Goal: Check status: Check status

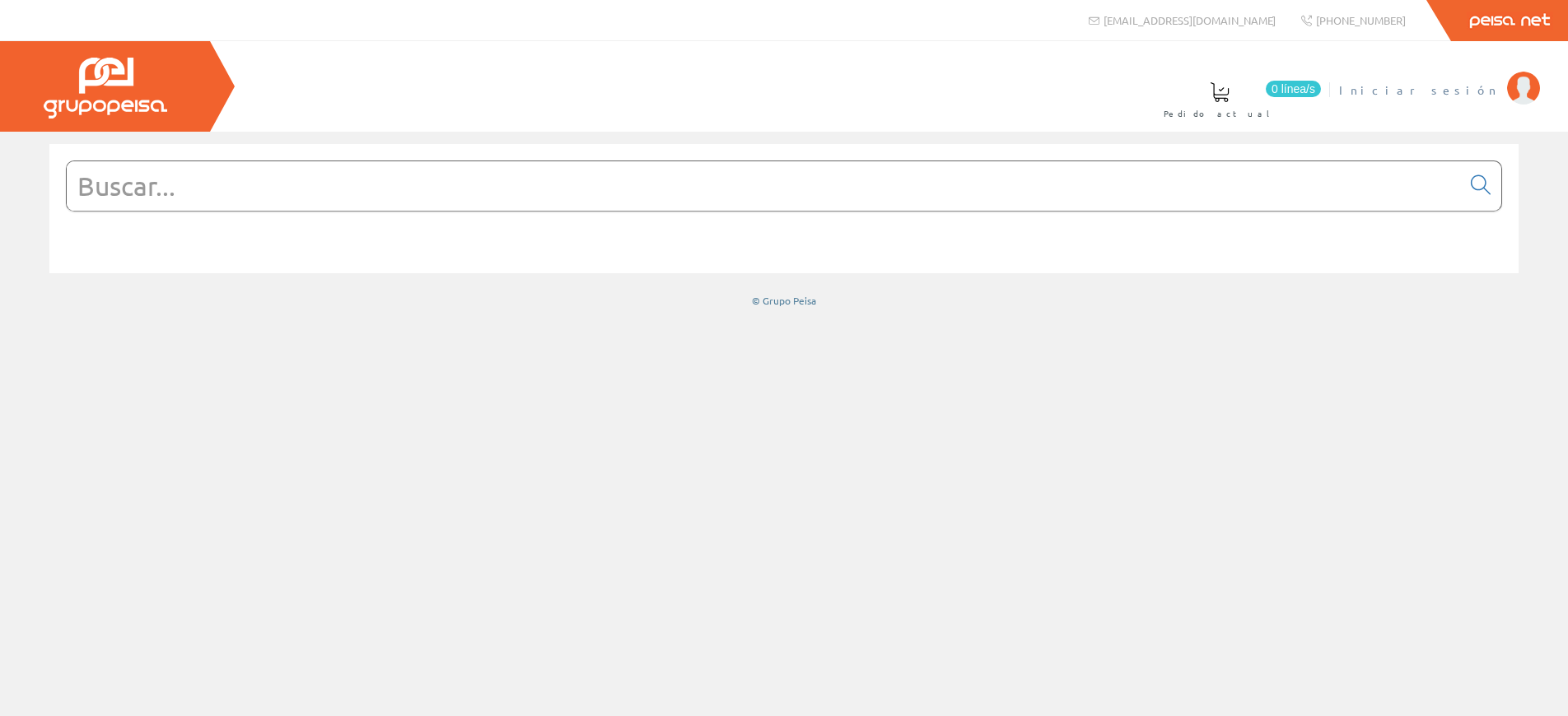
click at [1457, 93] on span "Iniciar sesión" at bounding box center [1420, 90] width 160 height 17
click at [1408, 93] on span "[PERSON_NAME] [PERSON_NAME]" at bounding box center [1343, 90] width 312 height 17
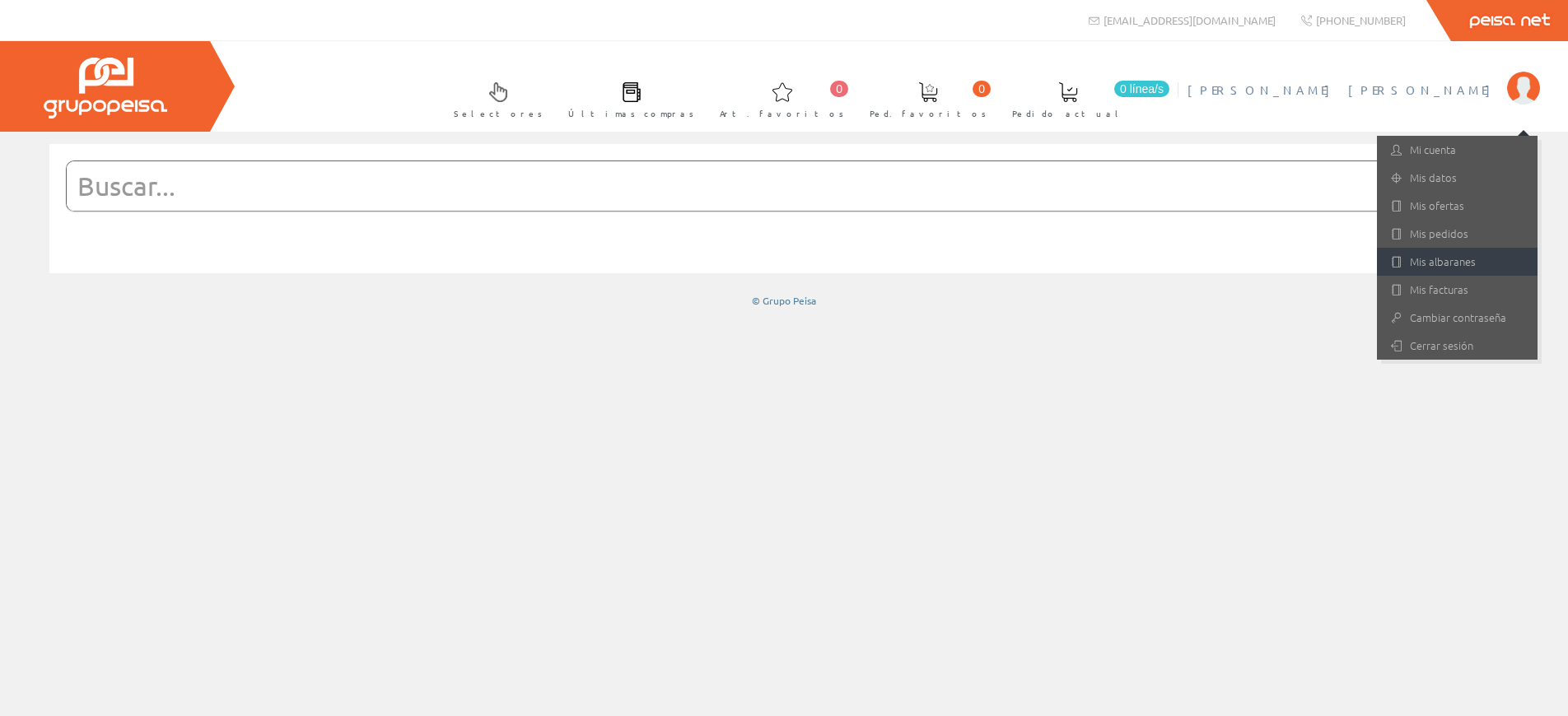
click at [1447, 268] on link "Mis albaranes" at bounding box center [1457, 261] width 161 height 28
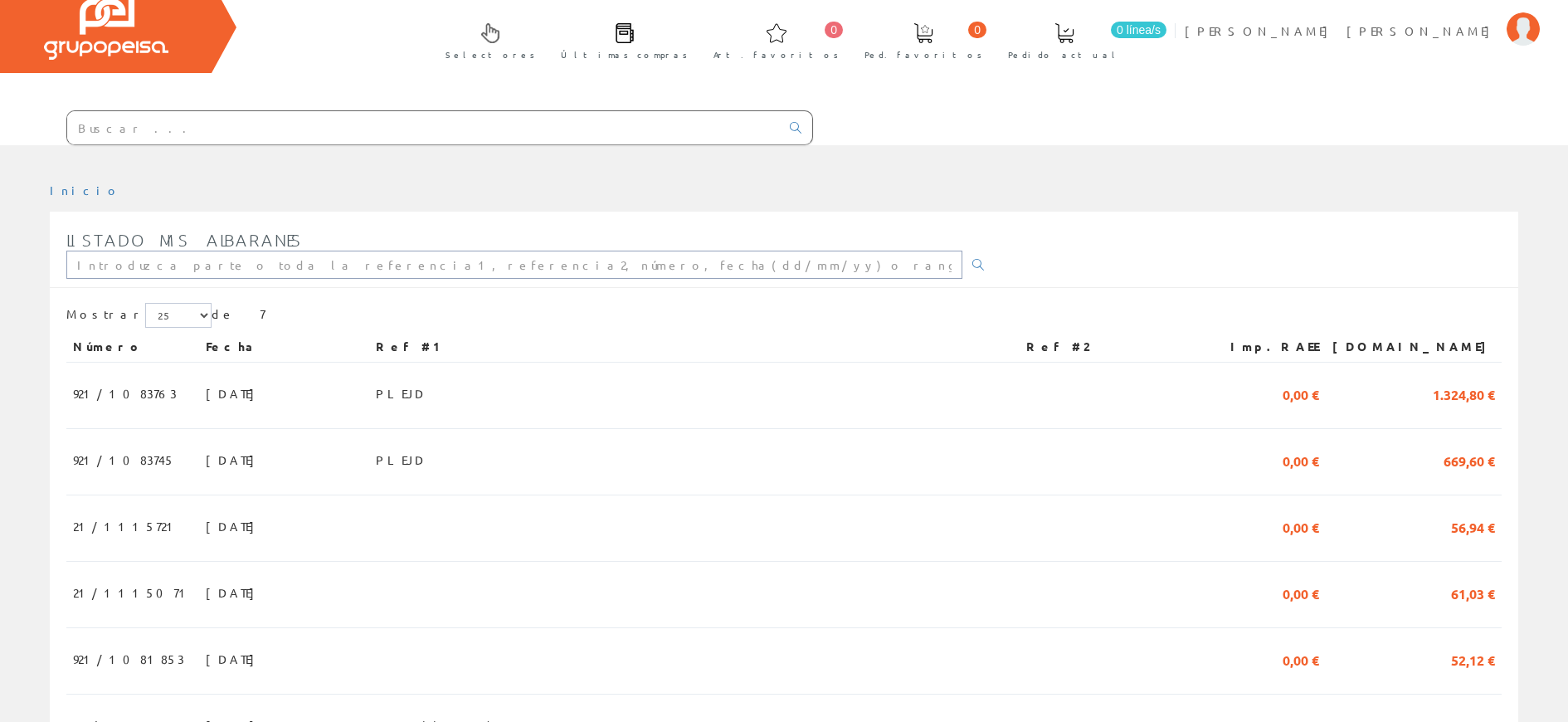
scroll to position [67, 0]
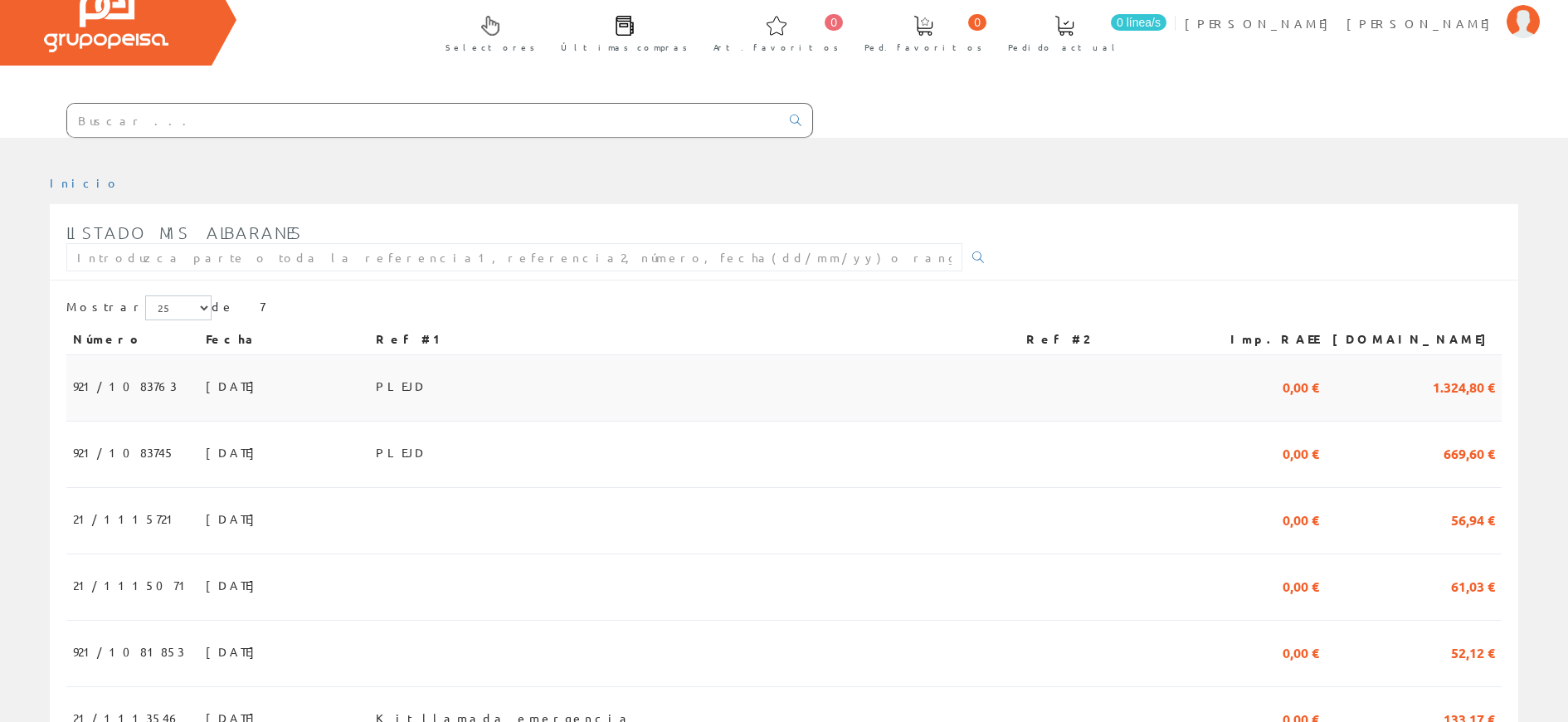
click at [206, 385] on span "26/09/2025" at bounding box center [234, 386] width 57 height 28
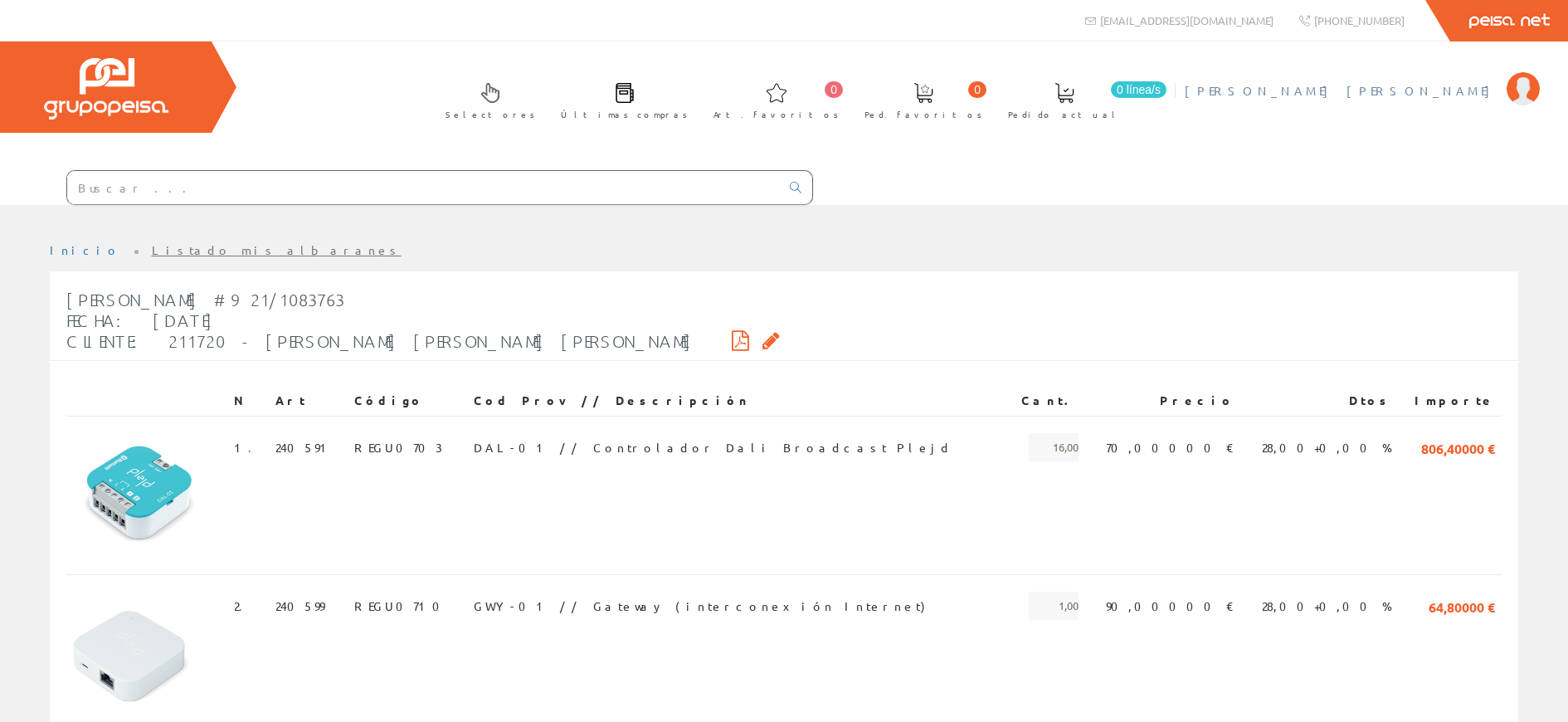
click at [1436, 92] on span "[PERSON_NAME] [PERSON_NAME]" at bounding box center [1342, 90] width 314 height 17
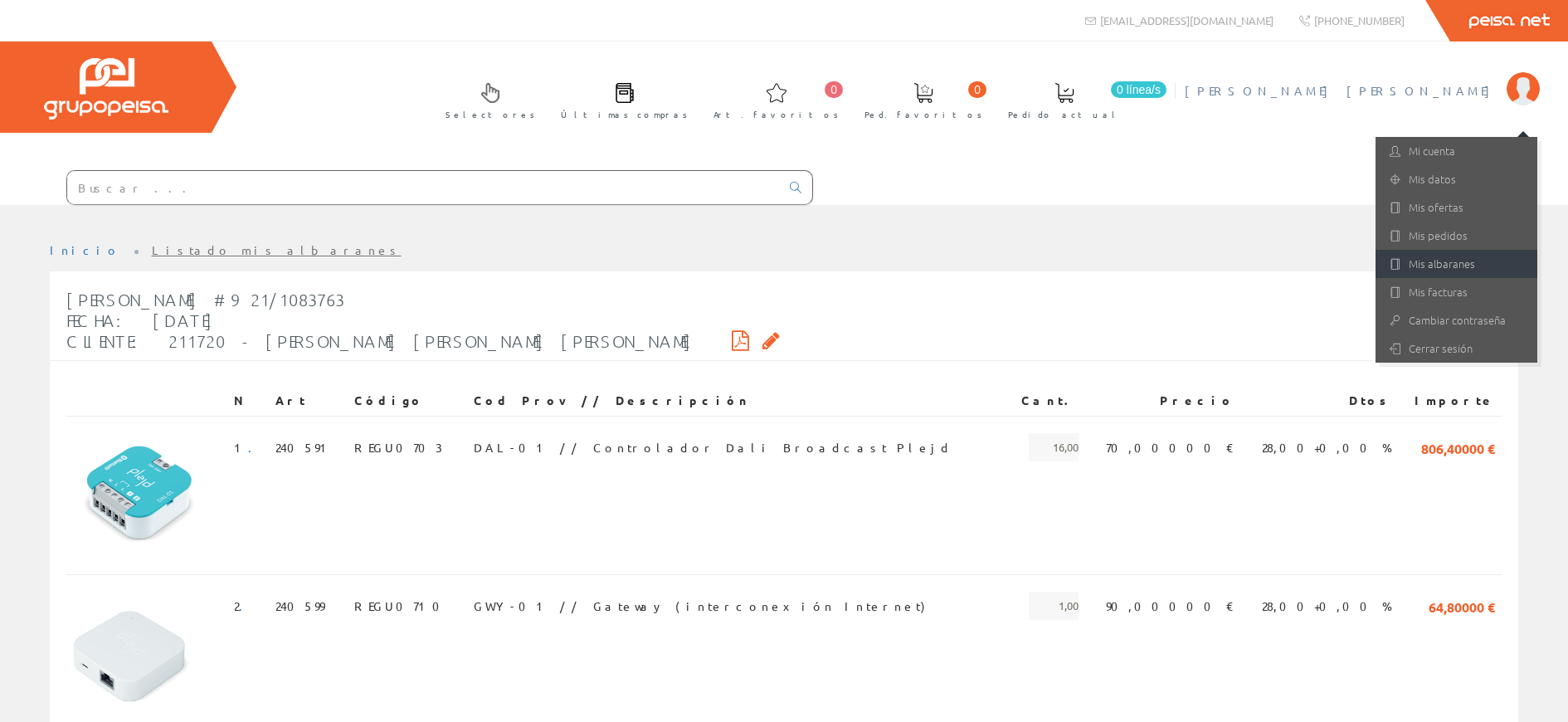
click at [1448, 263] on link "Mis albaranes" at bounding box center [1457, 264] width 162 height 28
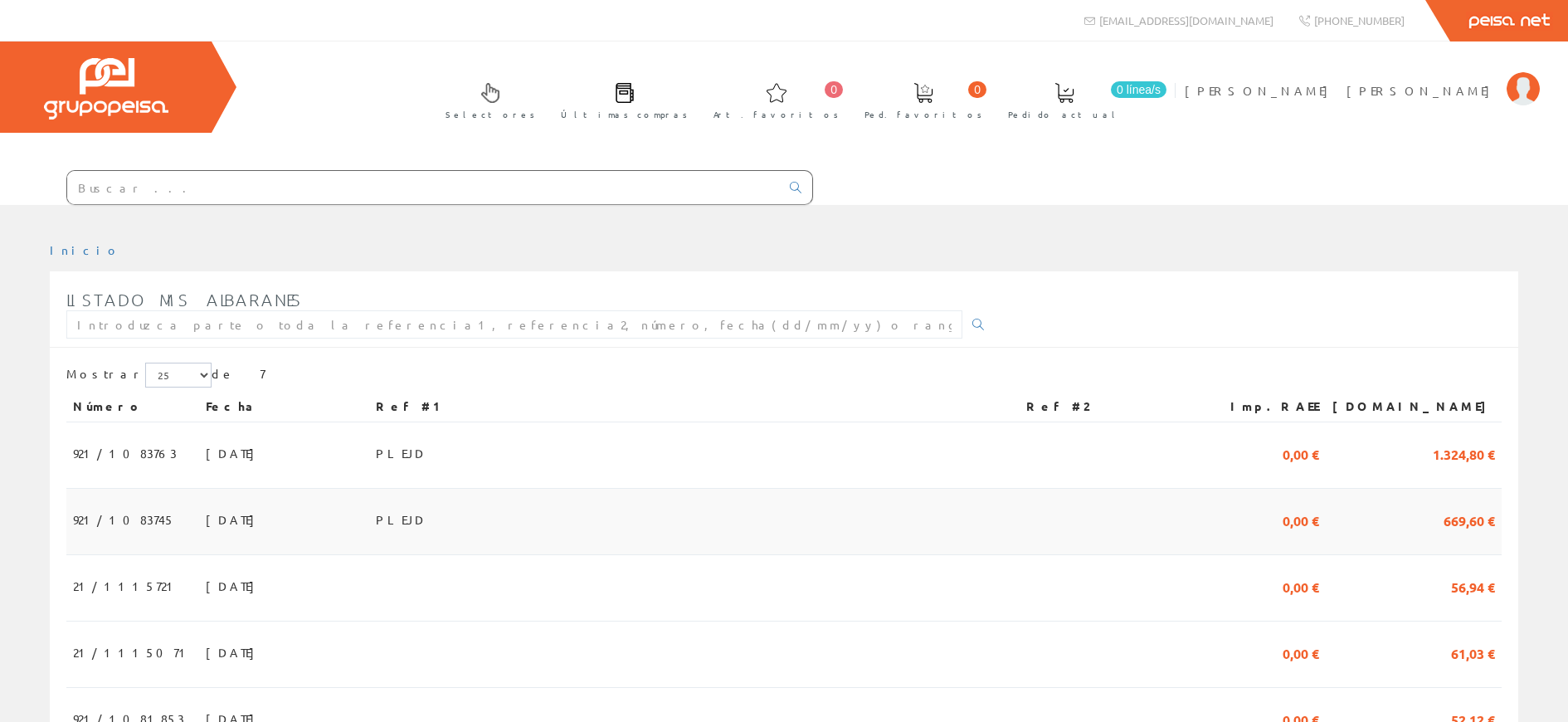
click at [122, 518] on span "921/1083745" at bounding box center [124, 519] width 102 height 28
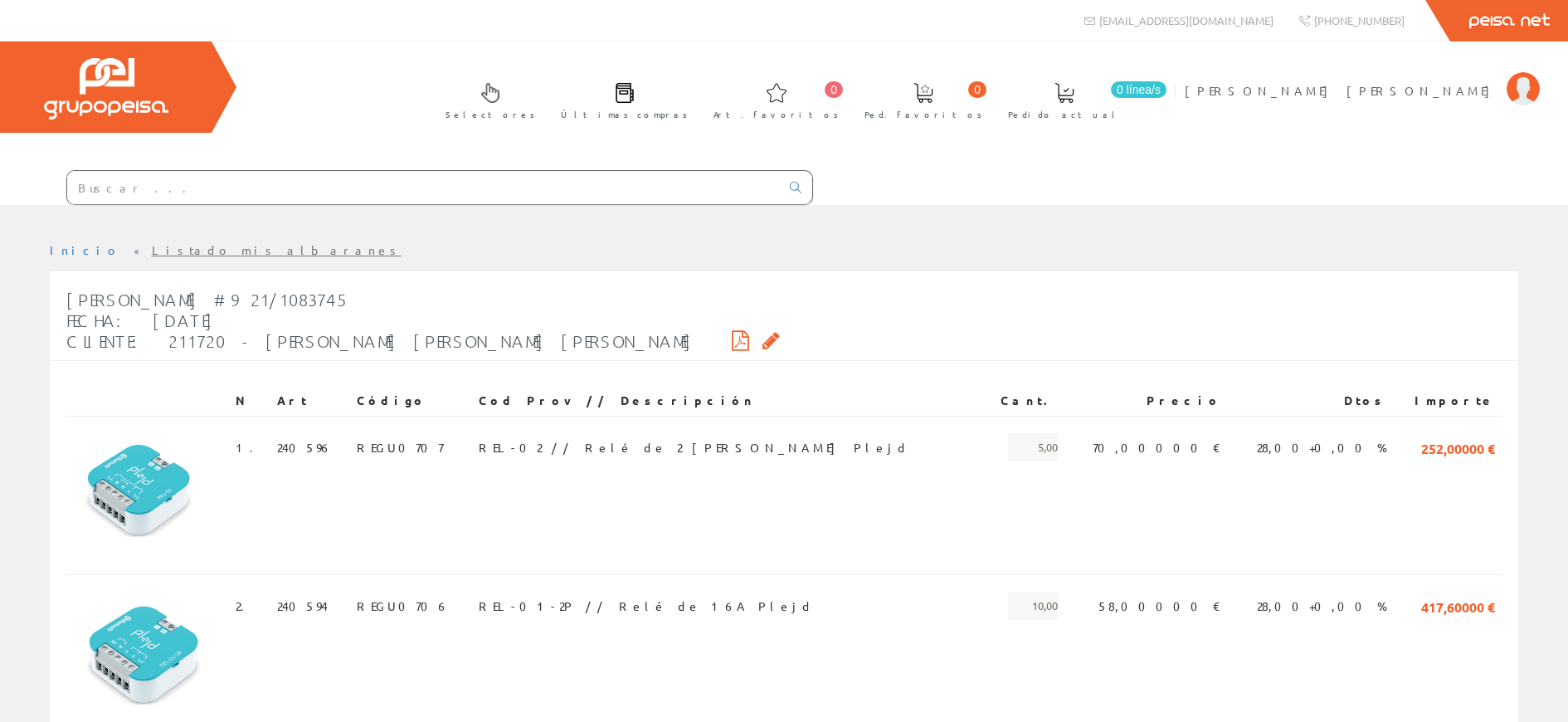
click at [732, 338] on icon at bounding box center [741, 340] width 18 height 12
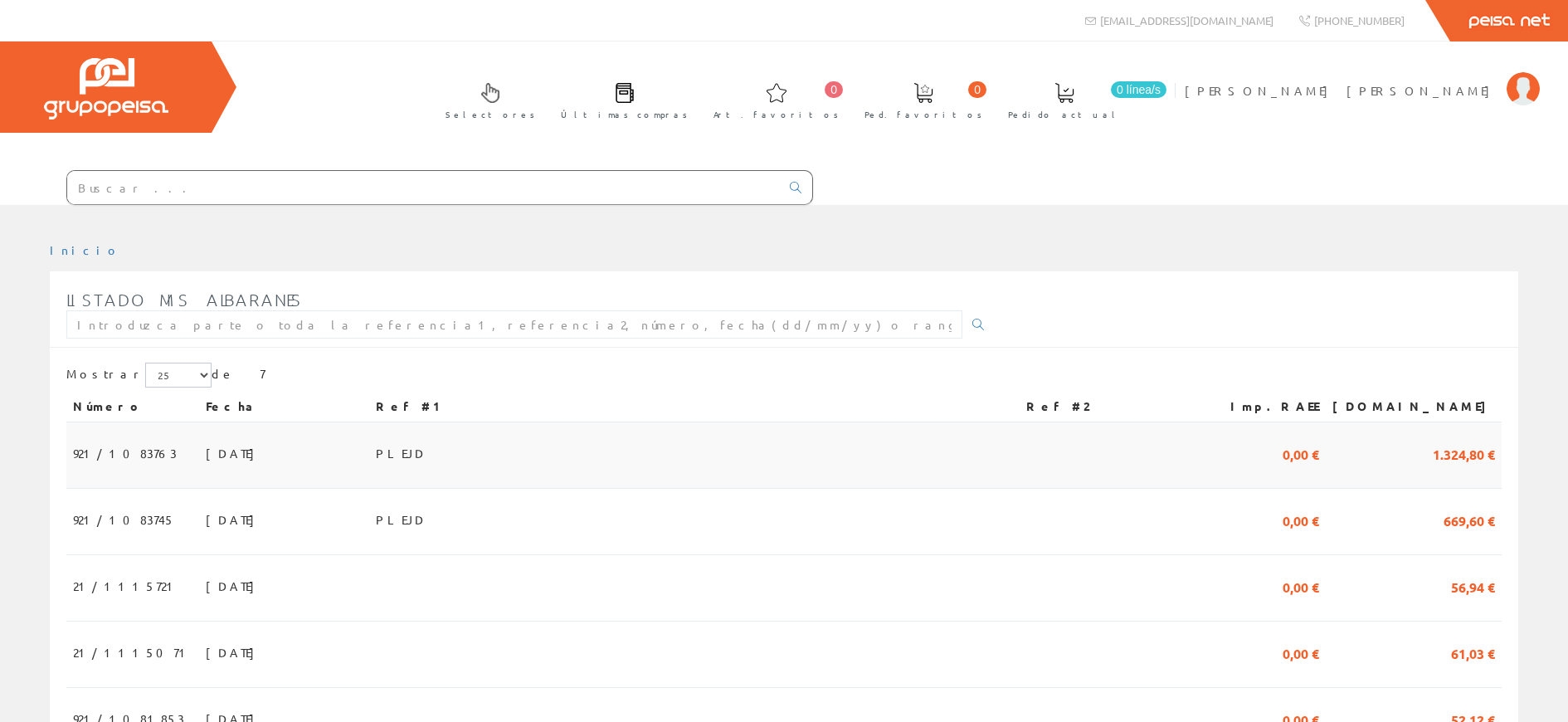
click at [97, 450] on span "921/1083763" at bounding box center [125, 453] width 103 height 28
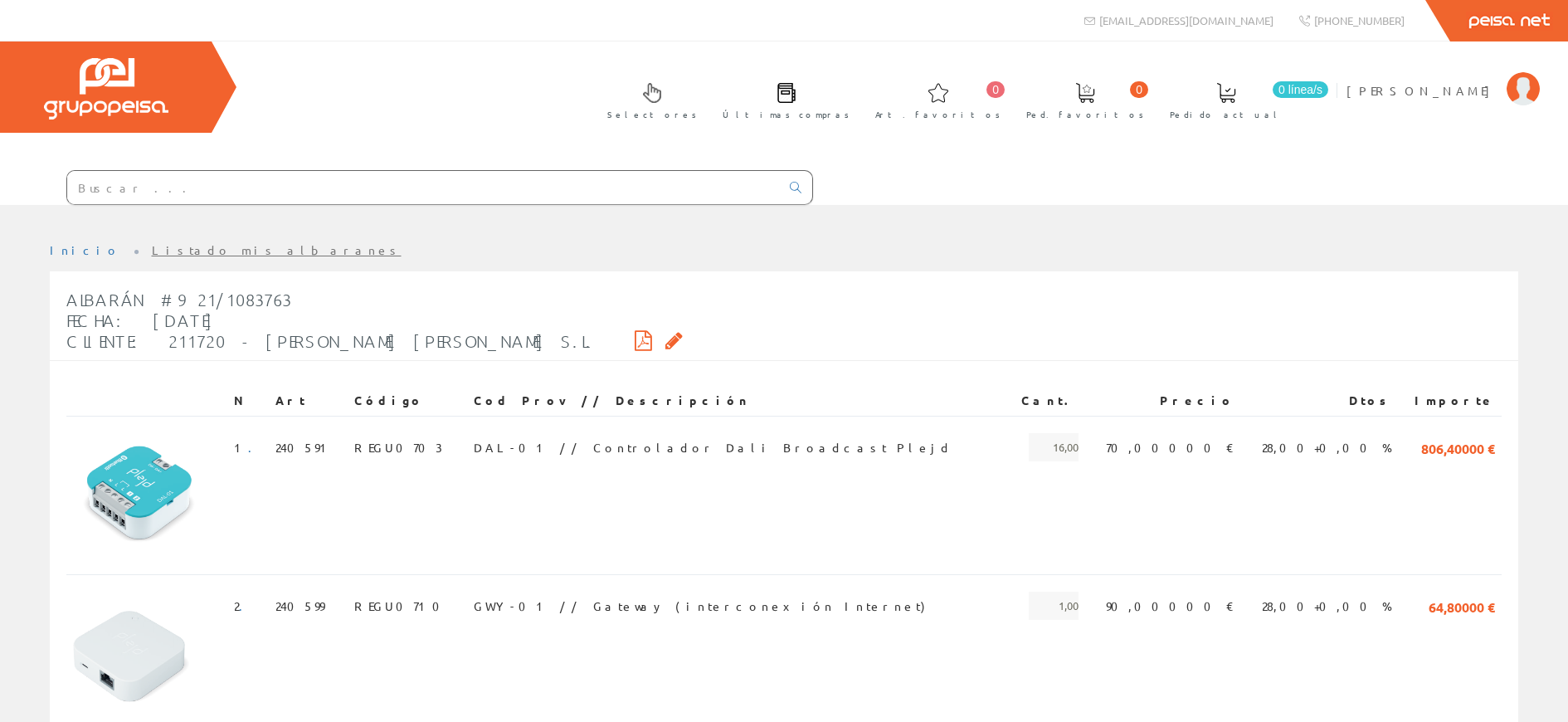
click at [635, 342] on icon at bounding box center [644, 340] width 18 height 12
